Goal: Find specific page/section: Find specific page/section

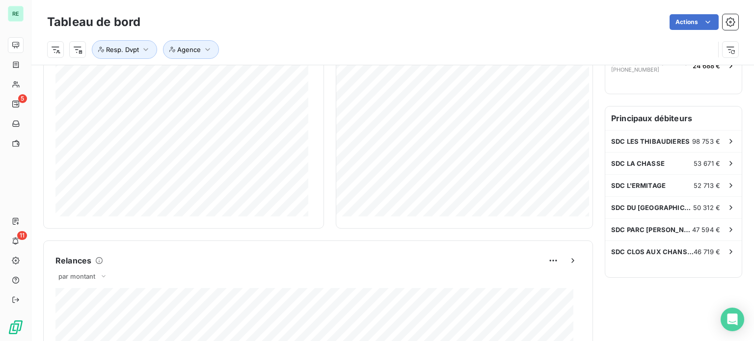
scroll to position [196, 0]
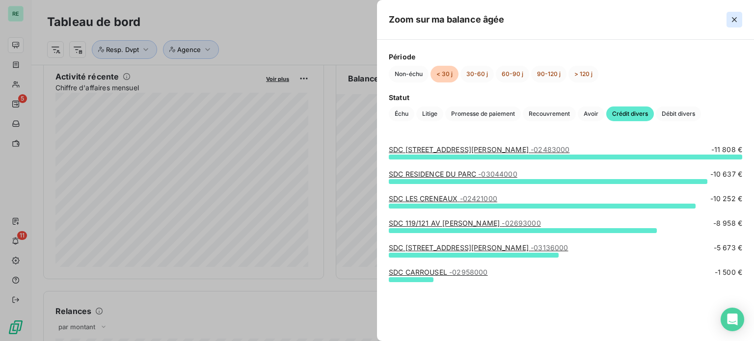
click at [734, 18] on icon "button" at bounding box center [734, 20] width 10 height 10
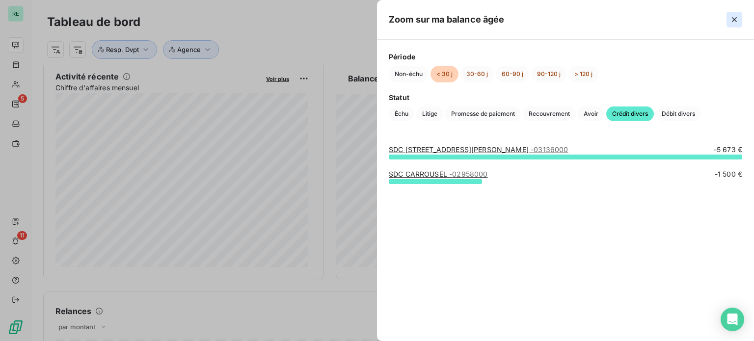
click at [735, 17] on icon "button" at bounding box center [734, 20] width 10 height 10
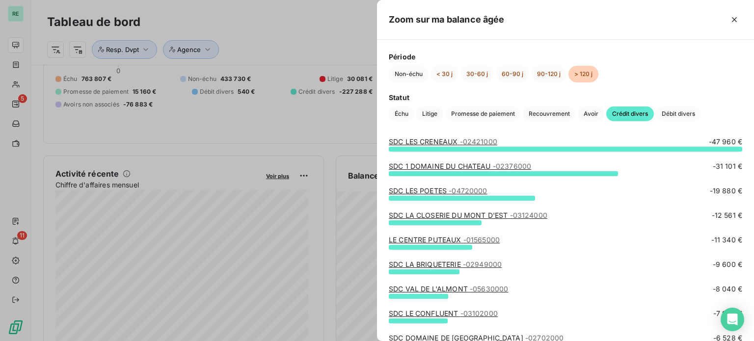
scroll to position [0, 0]
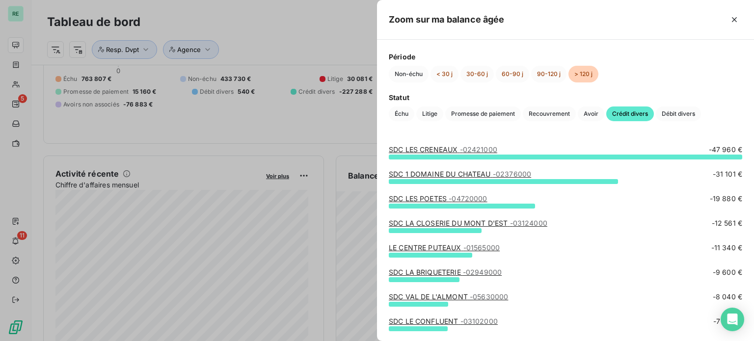
click at [332, 25] on div at bounding box center [377, 170] width 754 height 341
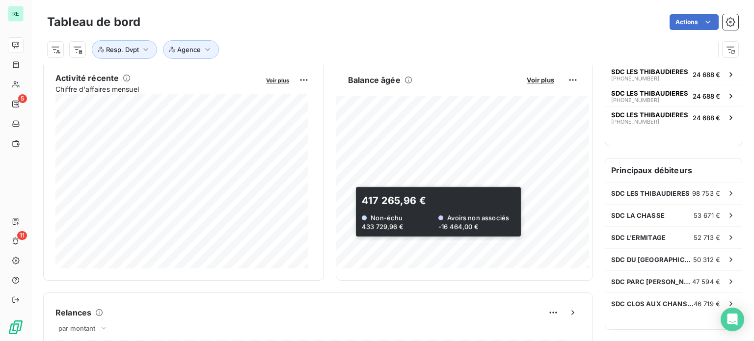
scroll to position [197, 0]
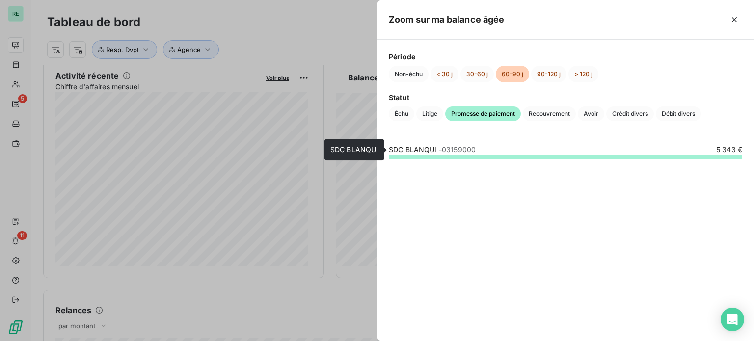
click at [457, 151] on span "- 03159000" at bounding box center [457, 149] width 37 height 8
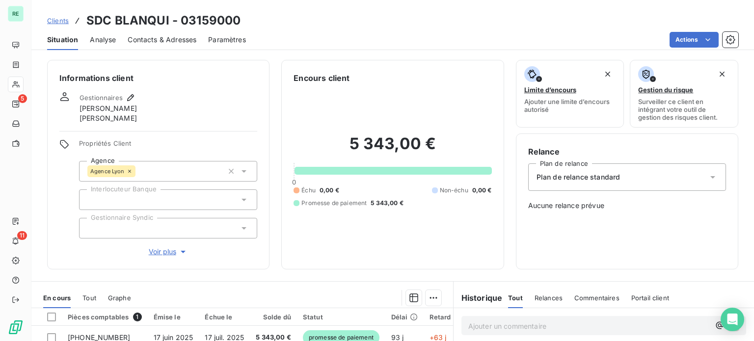
click at [61, 19] on span "Clients" at bounding box center [58, 21] width 22 height 8
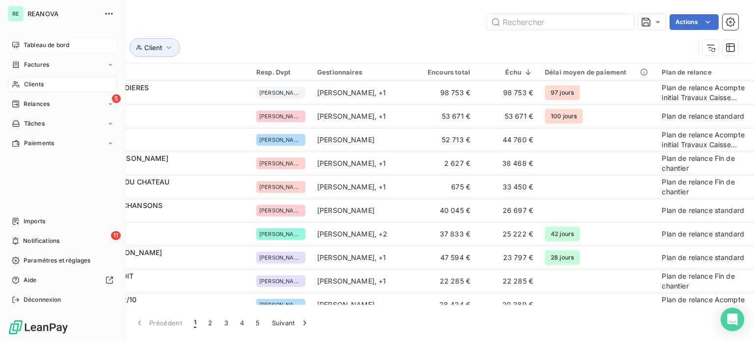
click at [30, 44] on span "Tableau de bord" at bounding box center [47, 45] width 46 height 9
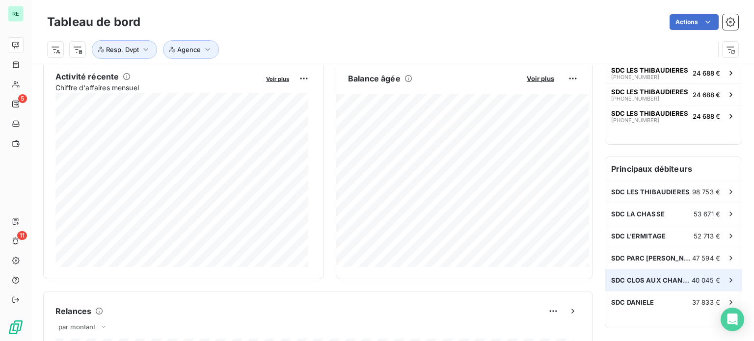
scroll to position [197, 0]
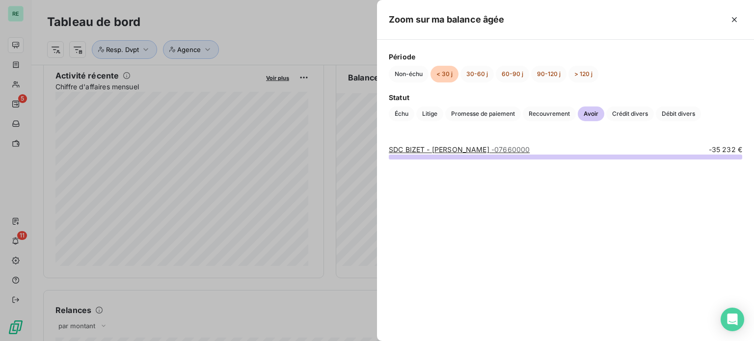
click at [427, 146] on link "SDC BIZET - [PERSON_NAME] - 07660000" at bounding box center [459, 149] width 141 height 8
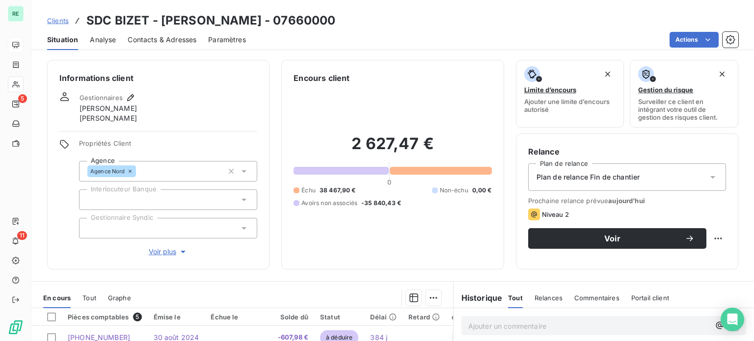
click at [60, 23] on span "Clients" at bounding box center [58, 21] width 22 height 8
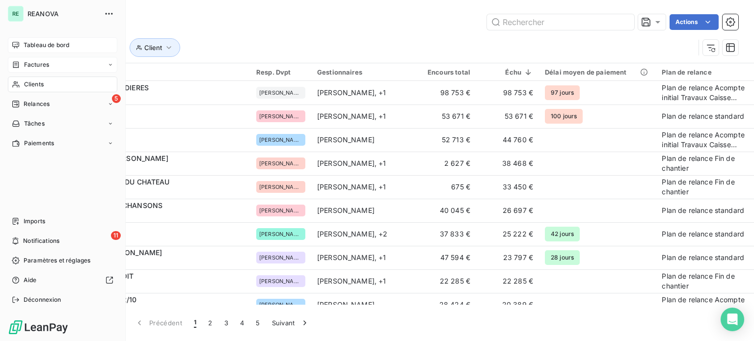
click at [29, 62] on span "Factures" at bounding box center [36, 64] width 25 height 9
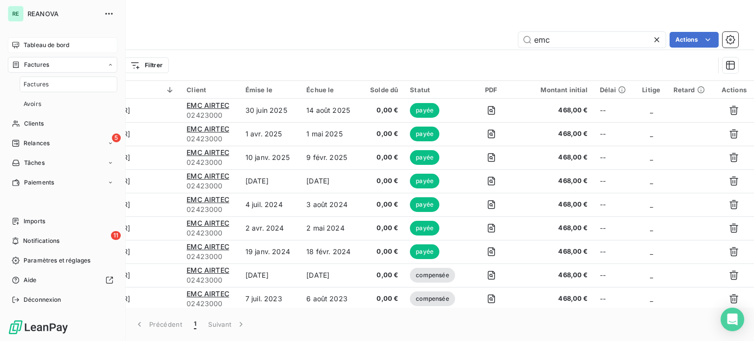
click at [32, 61] on span "Factures" at bounding box center [36, 64] width 25 height 9
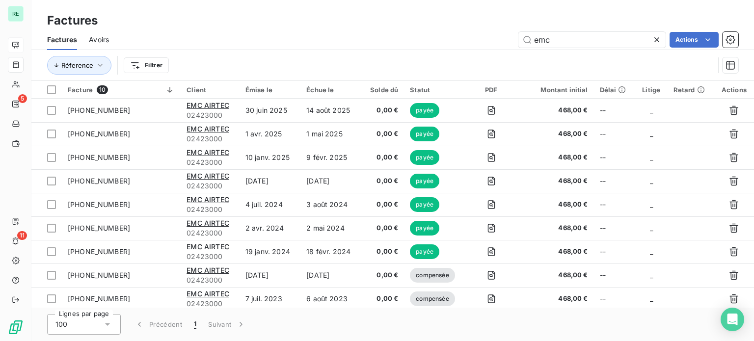
click at [656, 39] on icon at bounding box center [656, 39] width 5 height 5
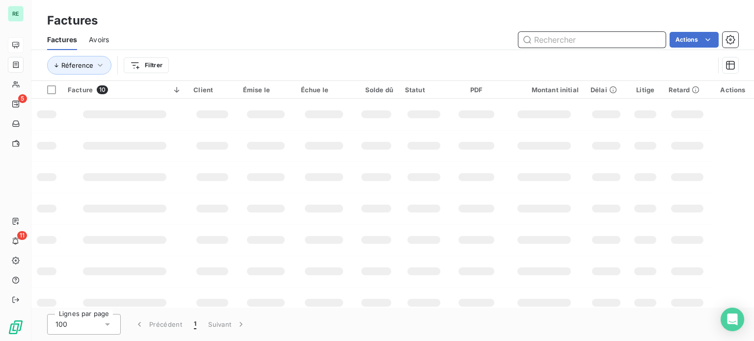
click at [617, 38] on input "text" at bounding box center [591, 40] width 147 height 16
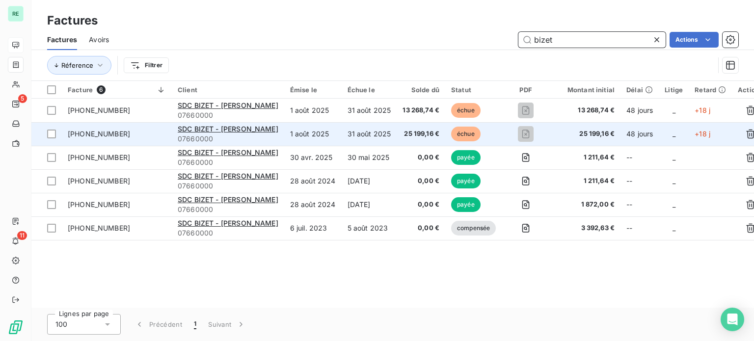
type input "bizet"
click at [83, 130] on span "[PHONE_NUMBER]" at bounding box center [99, 134] width 62 height 8
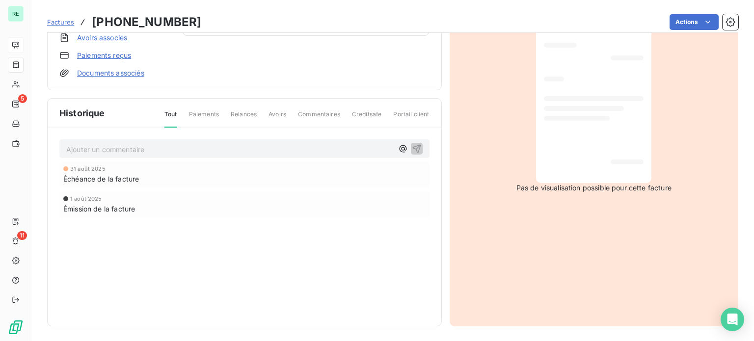
scroll to position [95, 0]
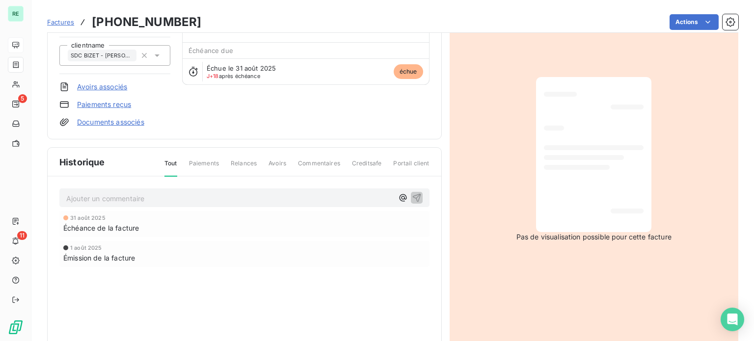
click at [62, 22] on span "Factures" at bounding box center [60, 22] width 27 height 8
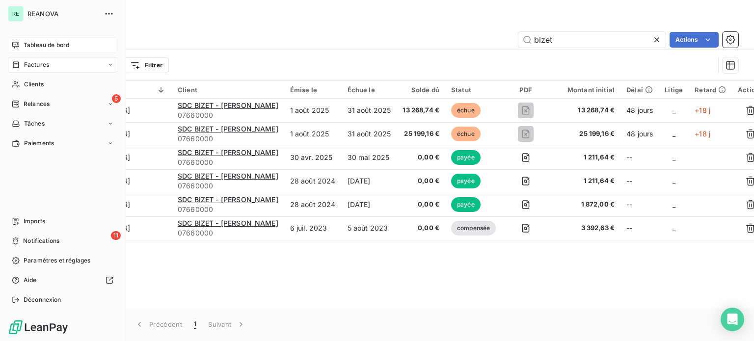
click at [24, 43] on span "Tableau de bord" at bounding box center [47, 45] width 46 height 9
